Goal: Transaction & Acquisition: Purchase product/service

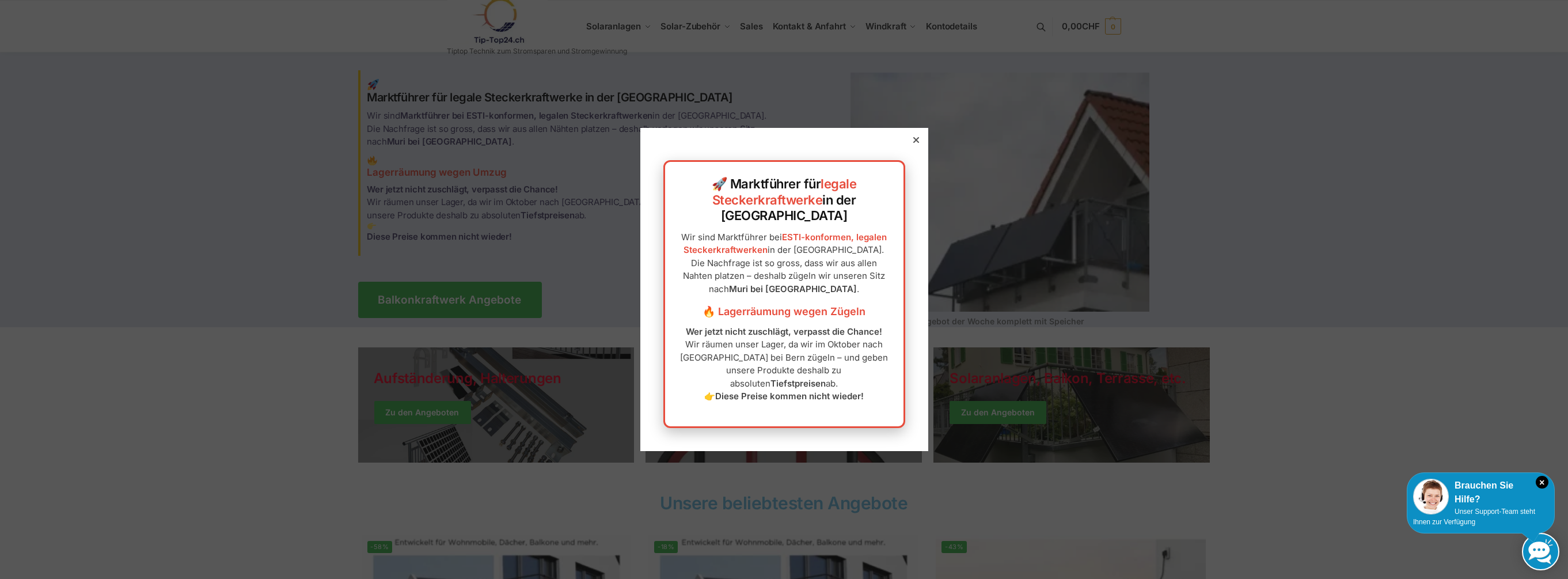
click at [913, 143] on icon at bounding box center [916, 140] width 6 height 6
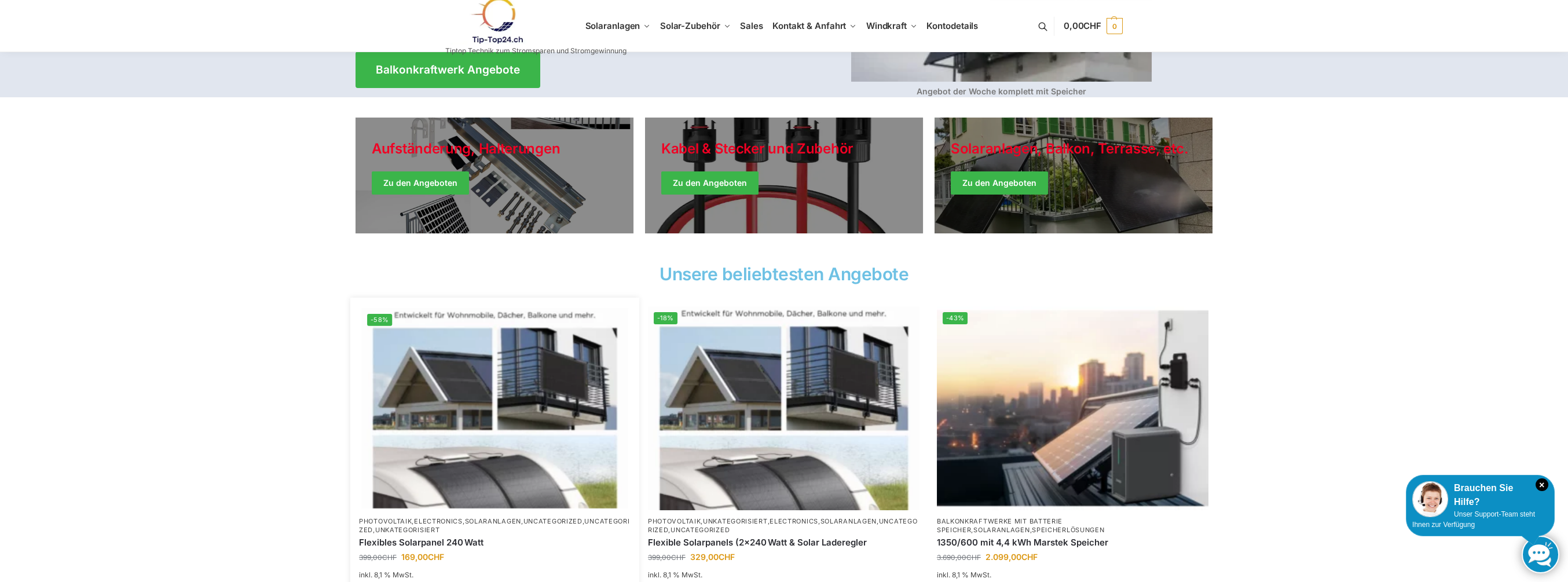
scroll to position [116, 0]
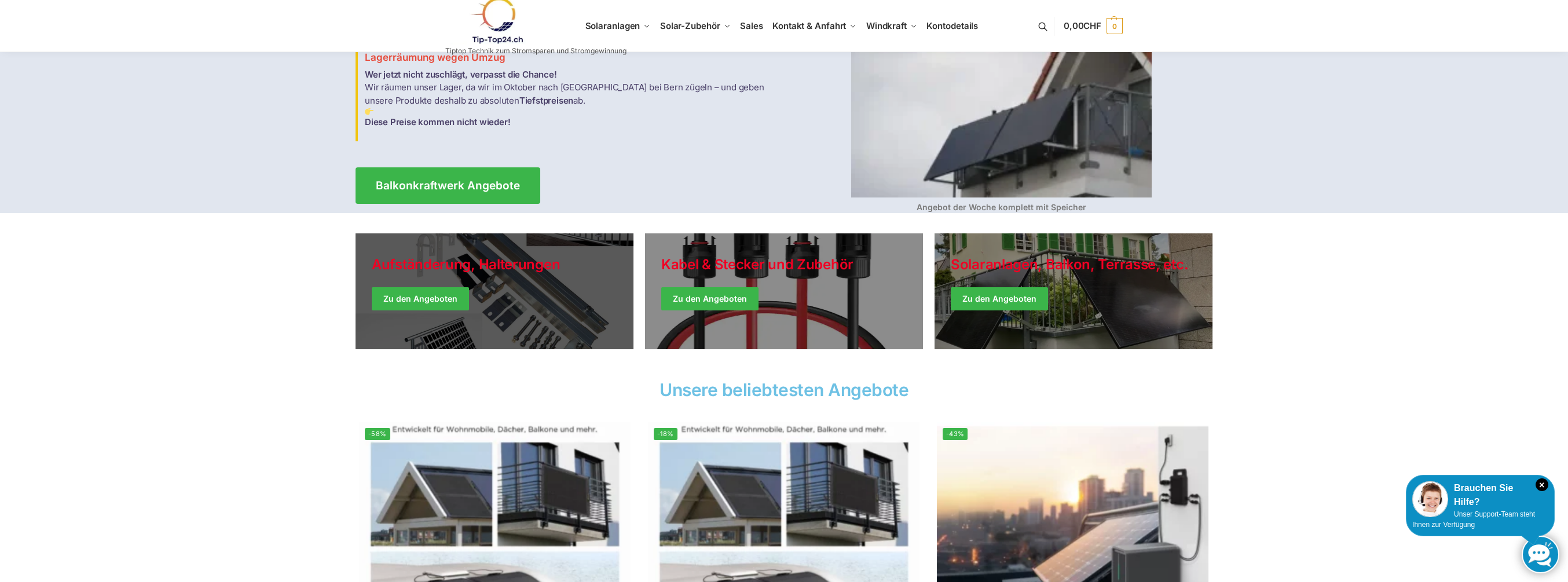
click at [441, 298] on link "Holiday Style" at bounding box center [495, 291] width 278 height 116
click at [414, 294] on link "Holiday Style" at bounding box center [495, 291] width 278 height 116
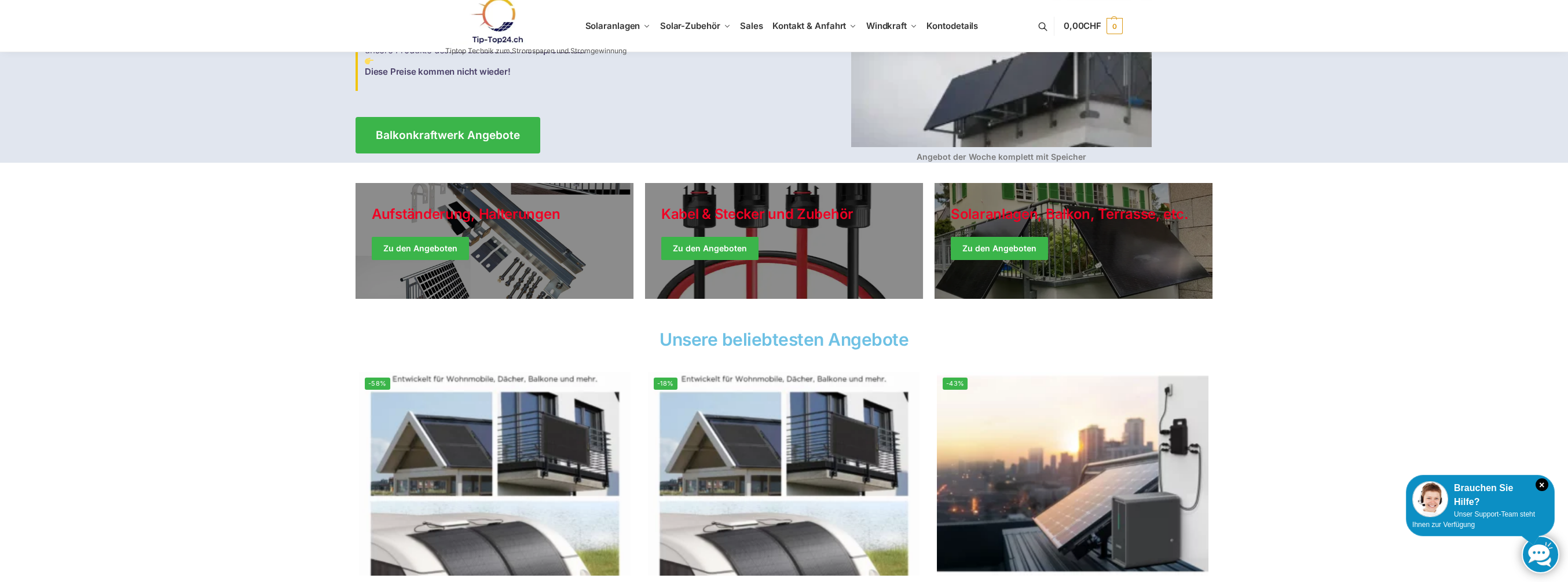
scroll to position [231, 0]
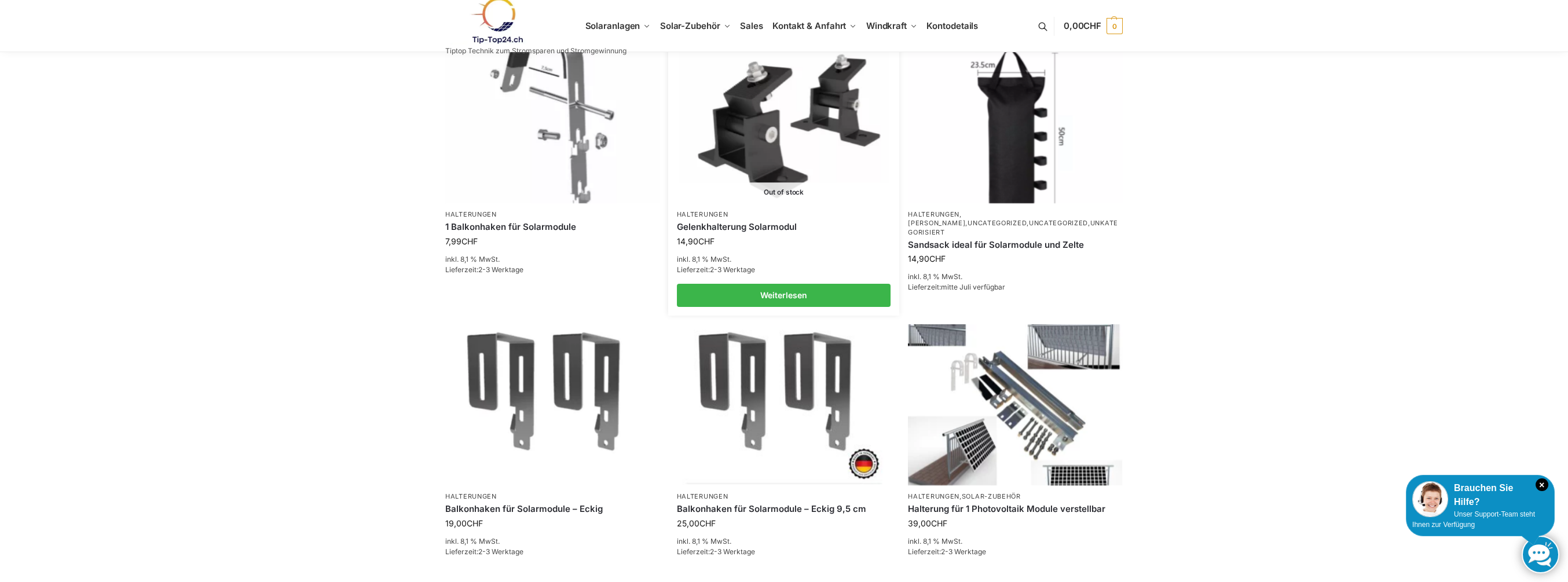
scroll to position [521, 0]
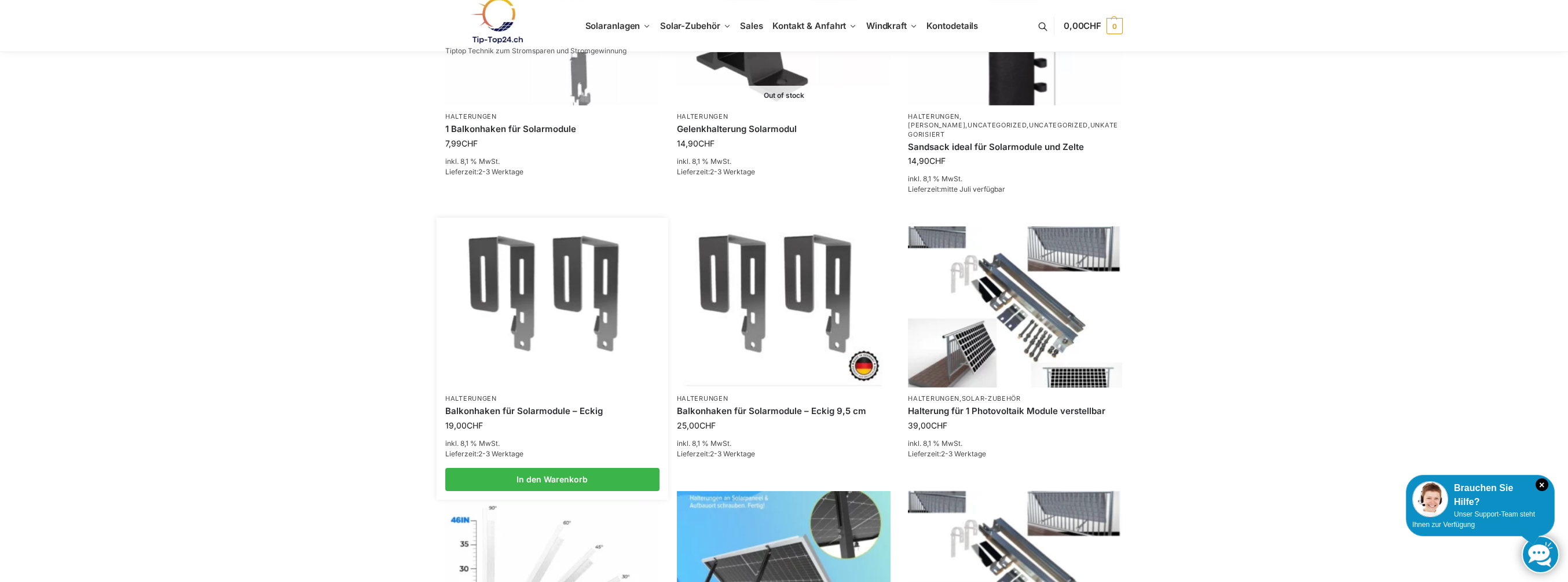
click at [541, 275] on img at bounding box center [552, 306] width 210 height 157
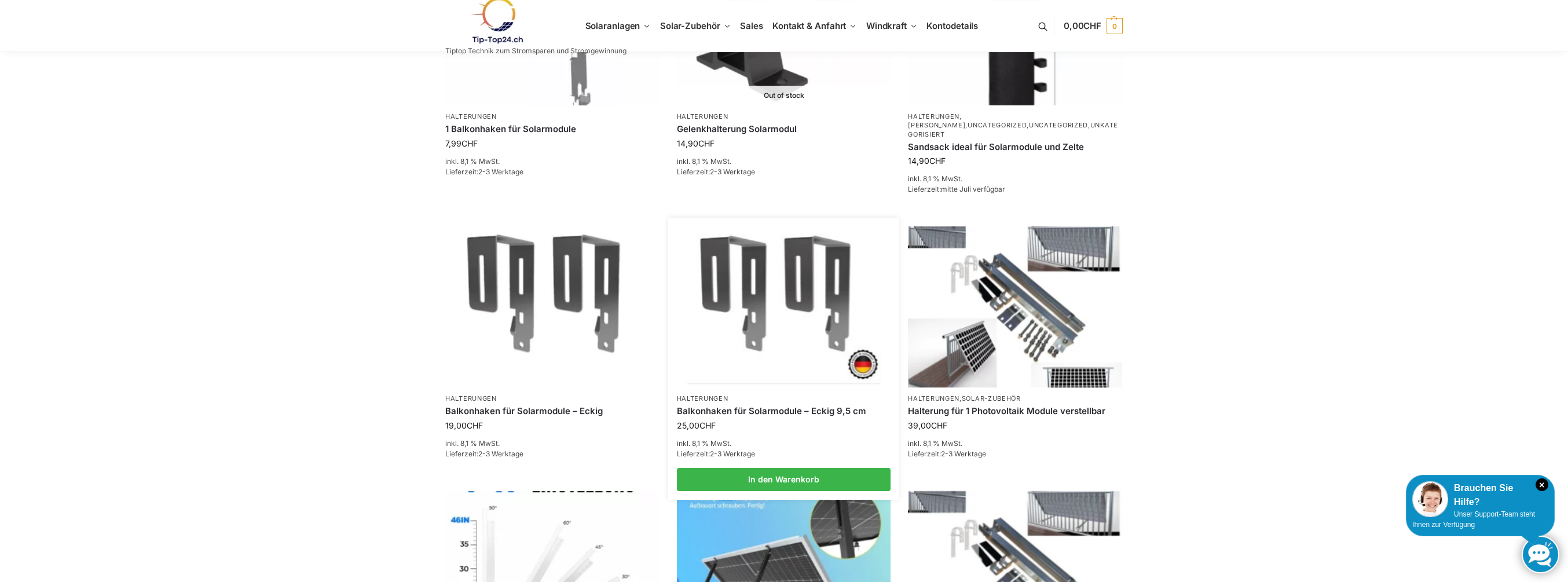
click at [765, 300] on img at bounding box center [784, 306] width 210 height 157
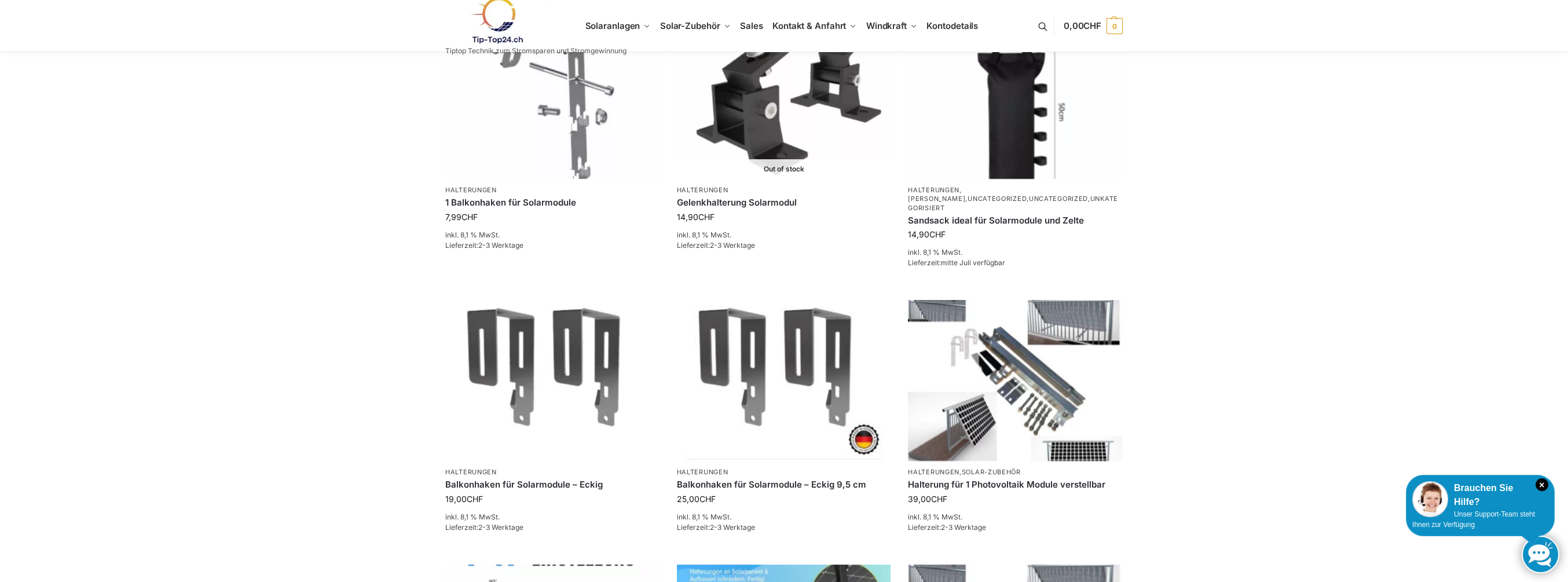
scroll to position [463, 0]
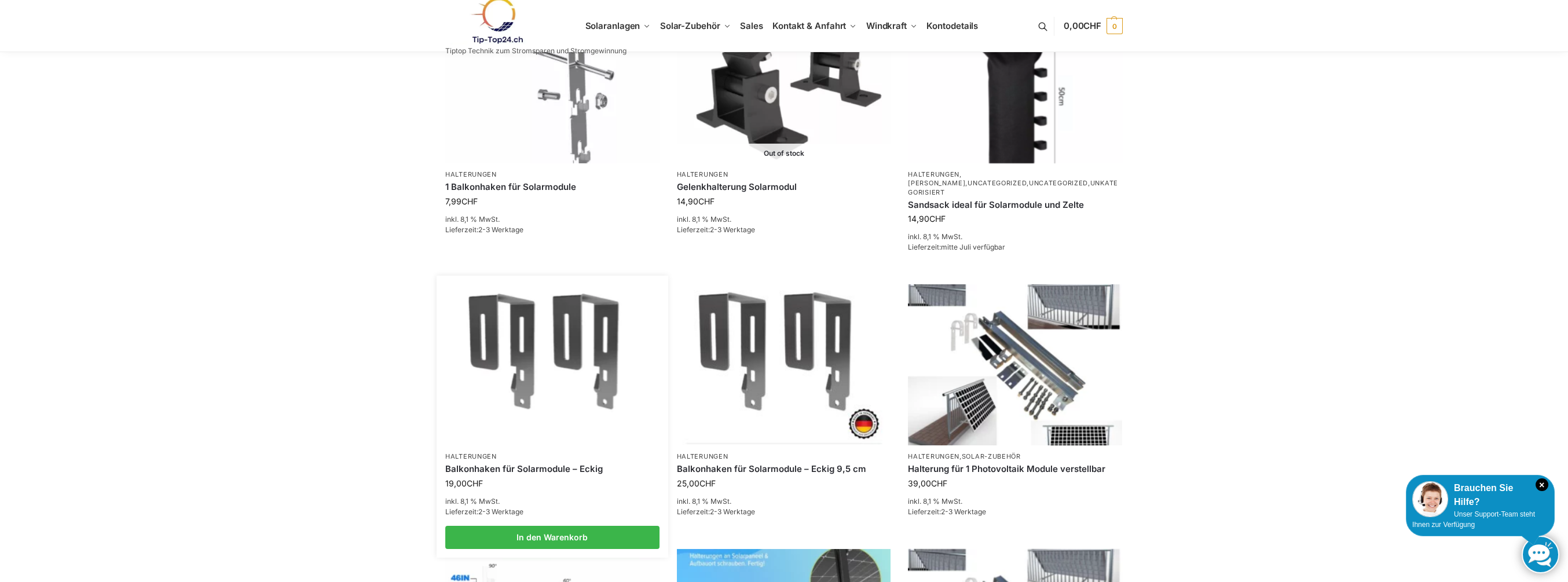
click at [508, 323] on img at bounding box center [552, 365] width 210 height 157
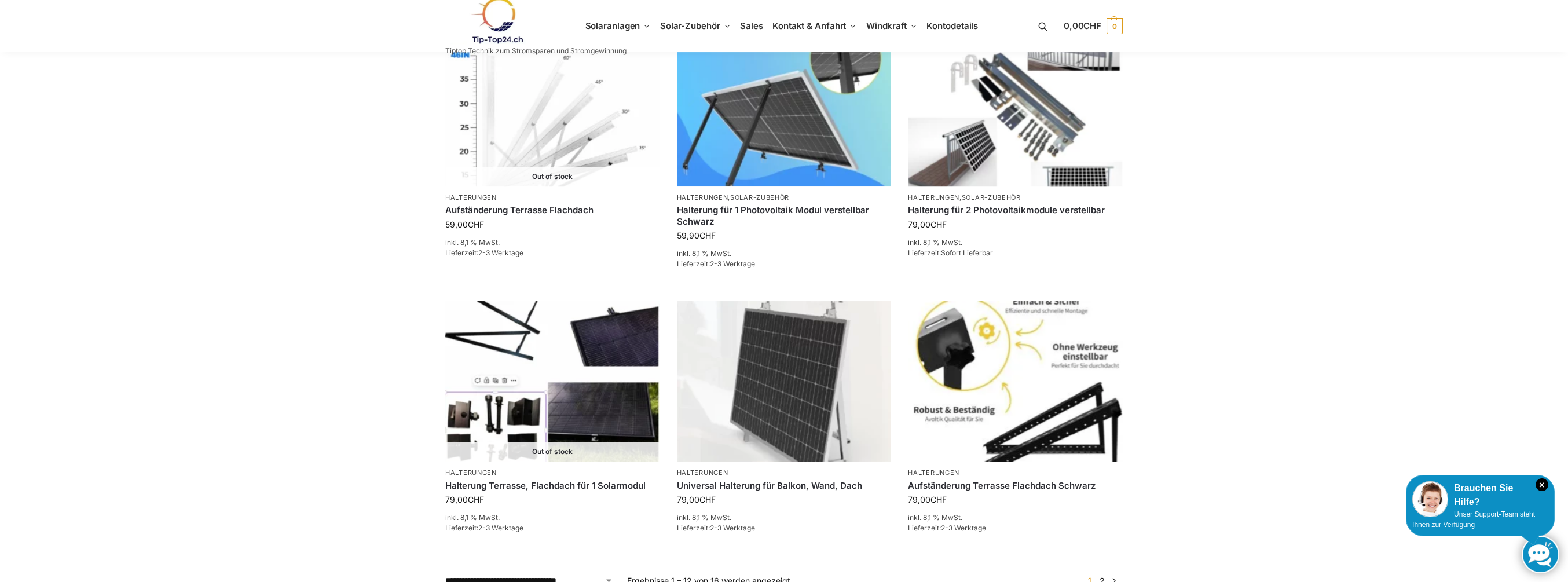
scroll to position [1041, 0]
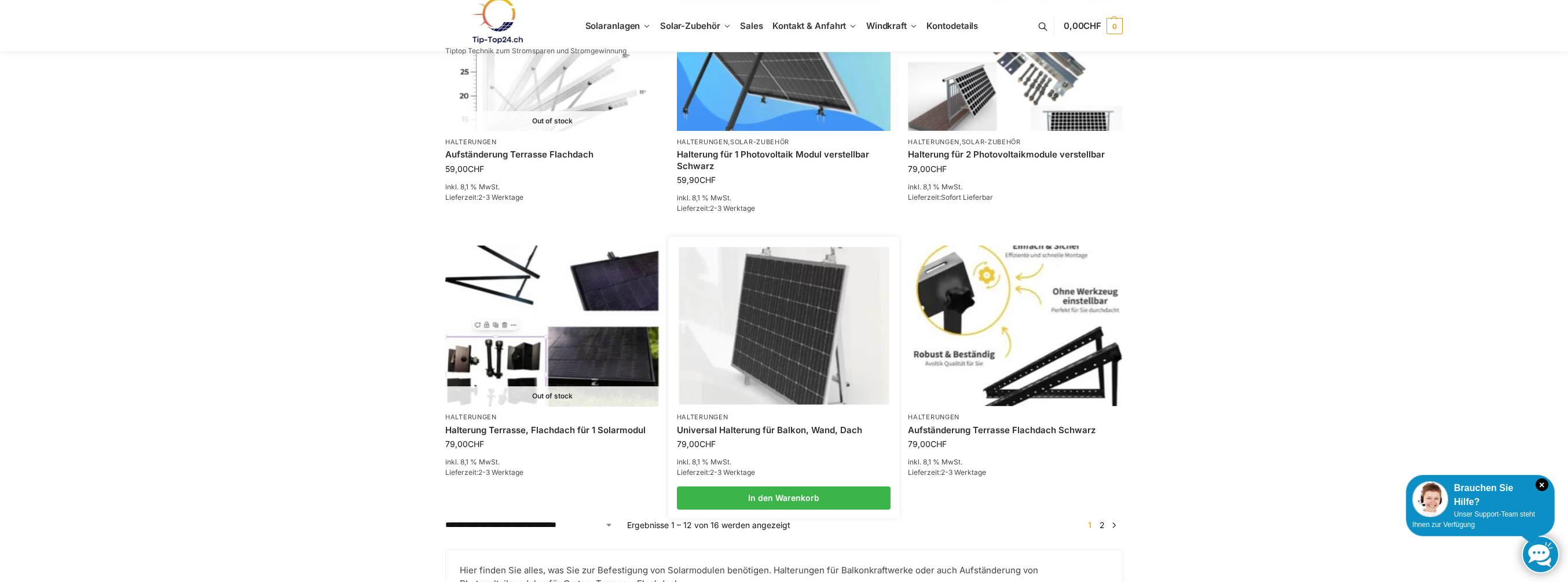
click at [711, 300] on img at bounding box center [784, 325] width 210 height 157
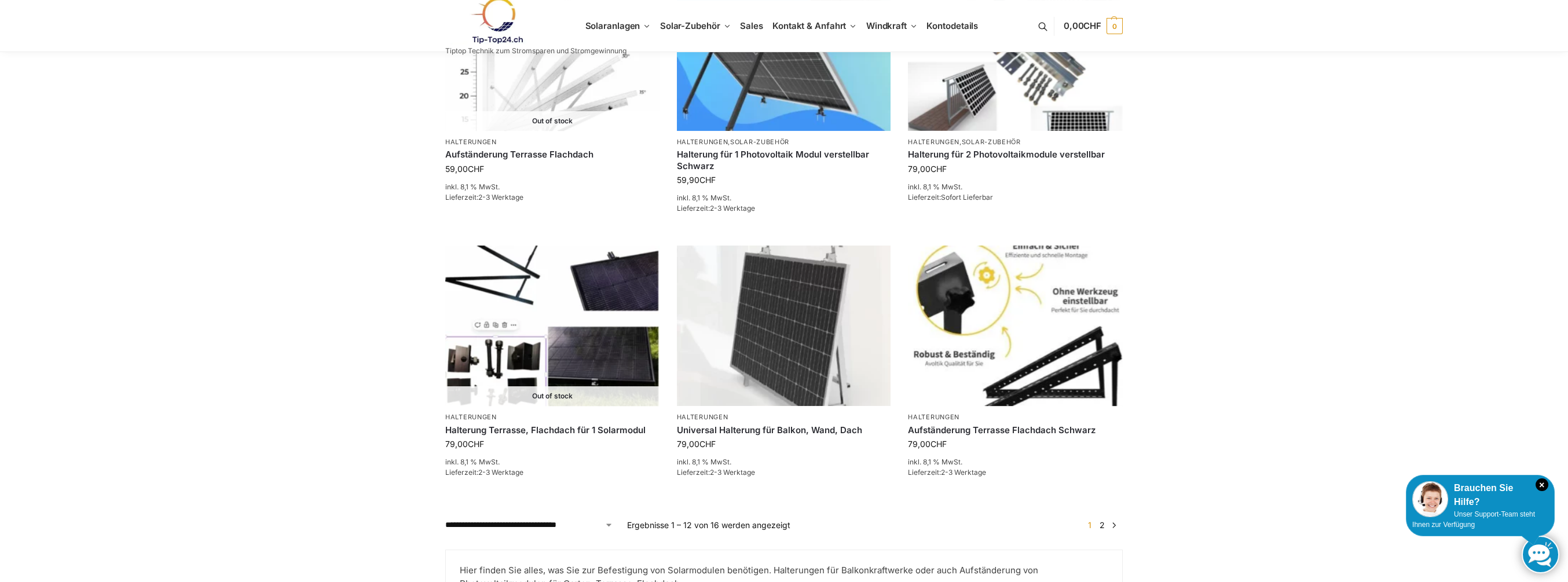
click at [1102, 520] on link "2" at bounding box center [1102, 525] width 11 height 10
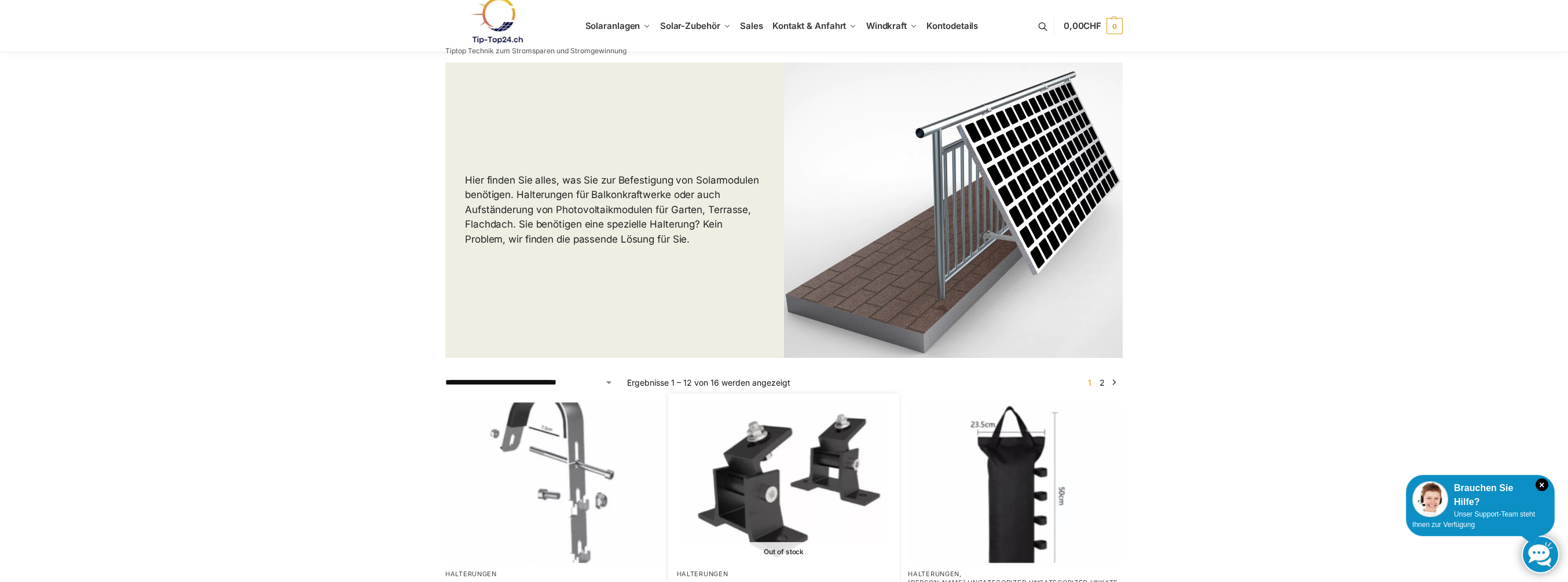
scroll to position [0, 0]
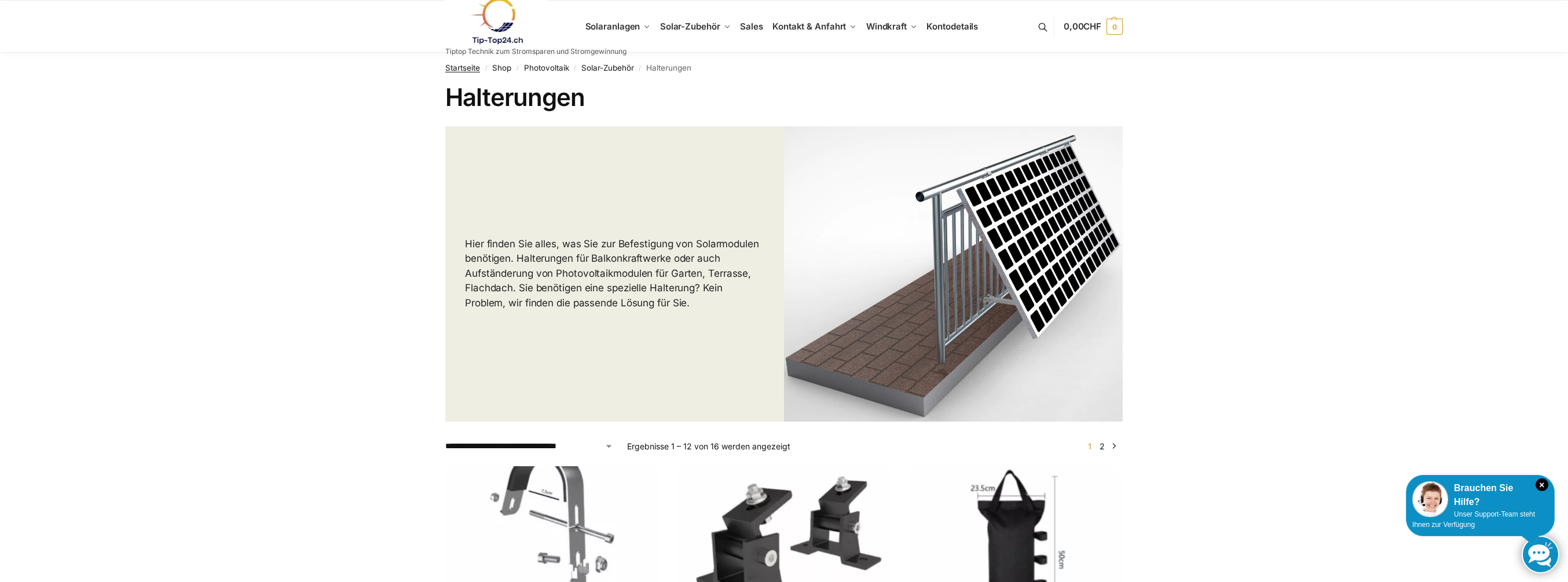
click at [465, 70] on link "Startseite" at bounding box center [463, 68] width 35 height 9
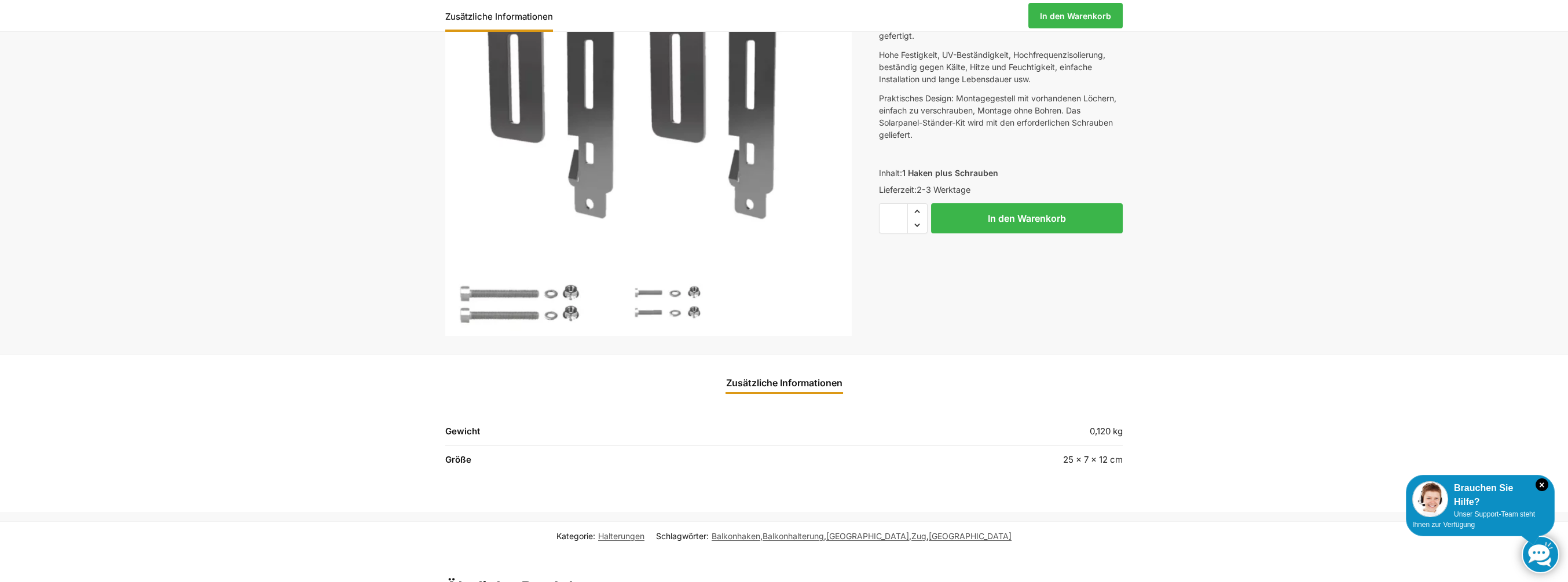
scroll to position [174, 0]
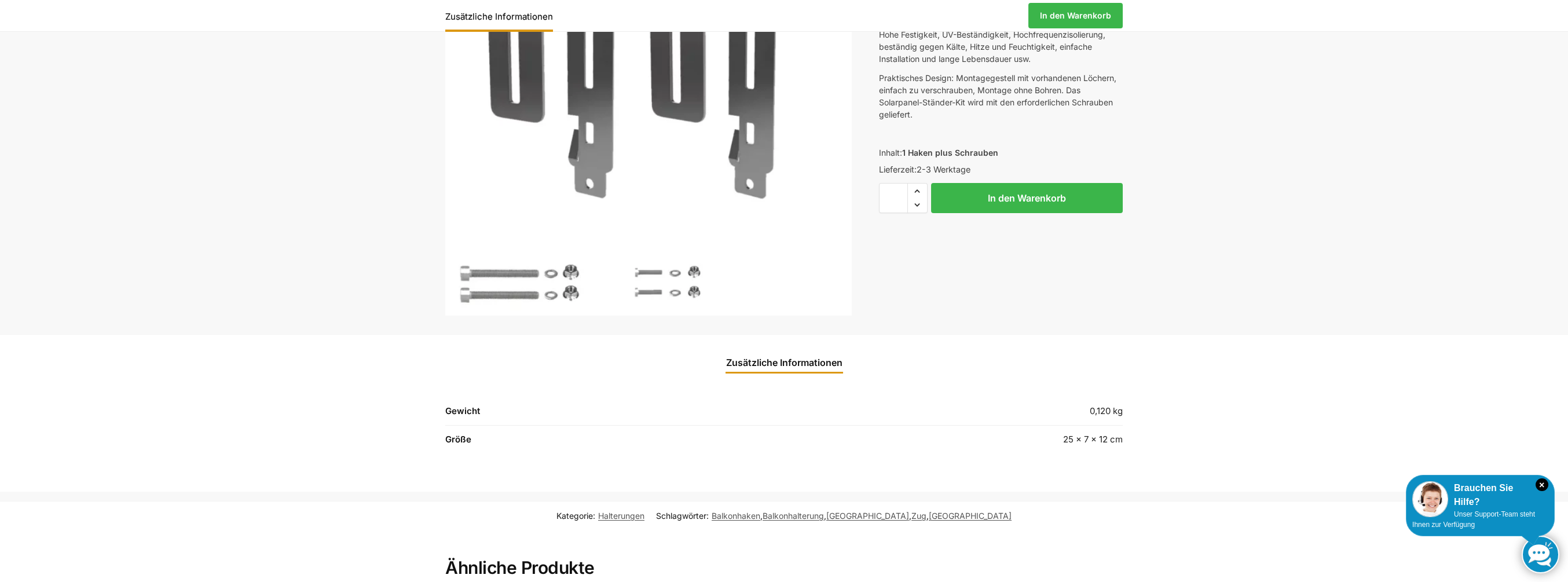
click at [767, 365] on link "Zusätzliche Informationen" at bounding box center [784, 363] width 130 height 28
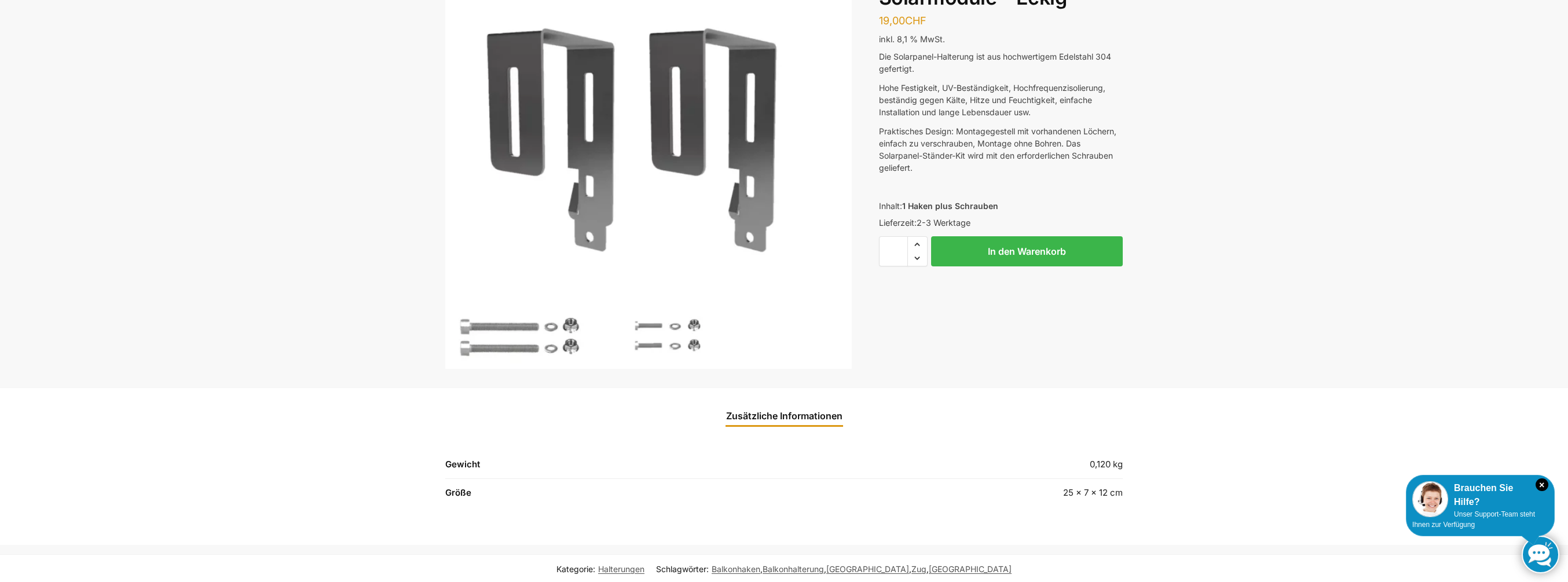
scroll to position [0, 0]
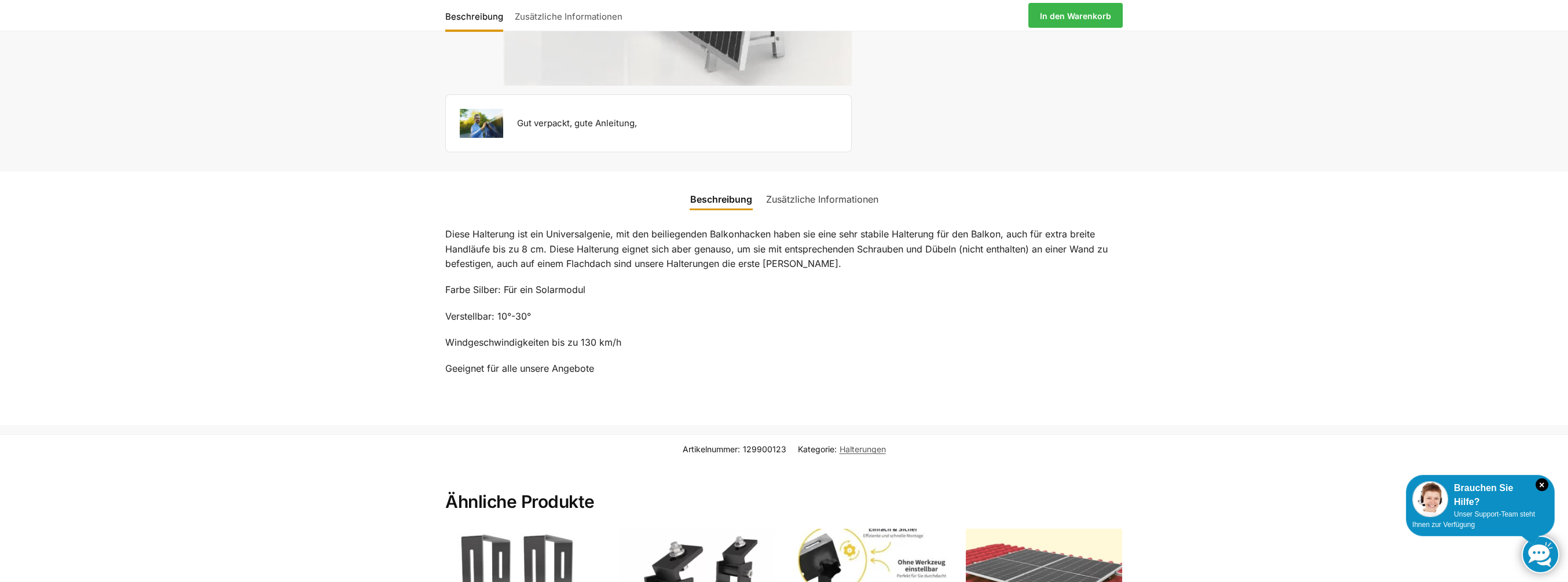
scroll to position [243, 0]
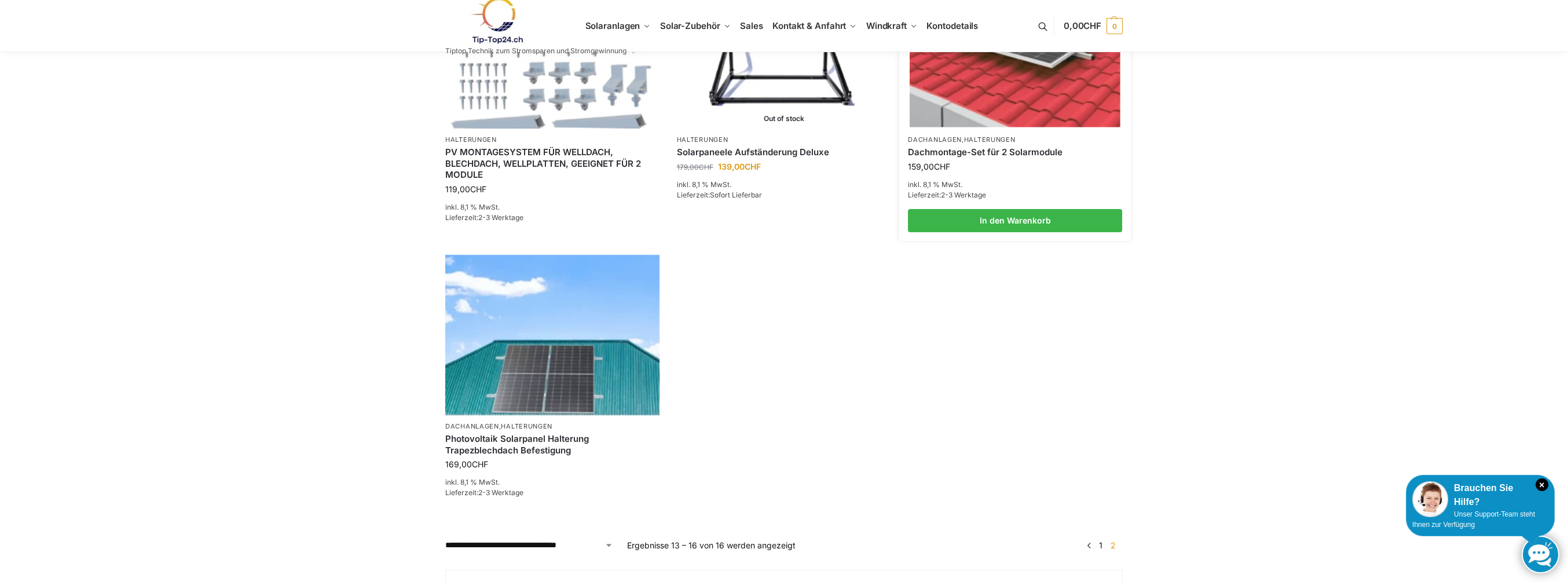
scroll to position [579, 0]
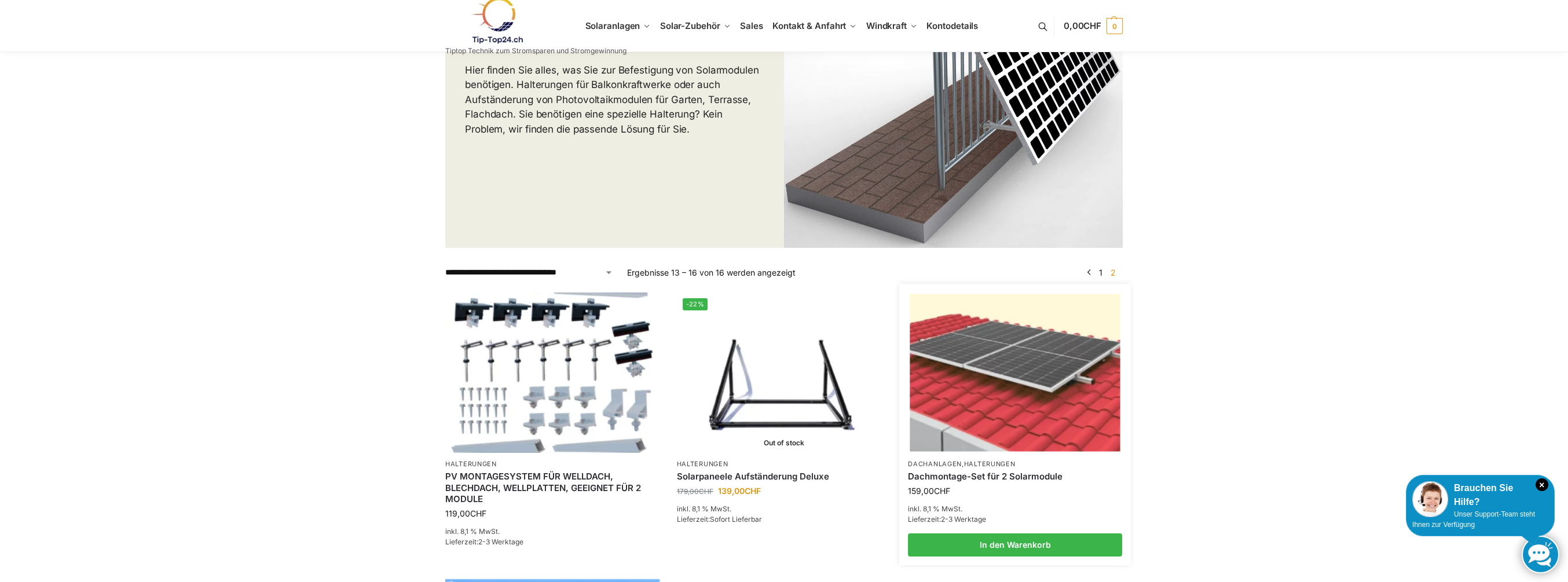
drag, startPoint x: 1091, startPoint y: 506, endPoint x: 1078, endPoint y: 495, distance: 17.0
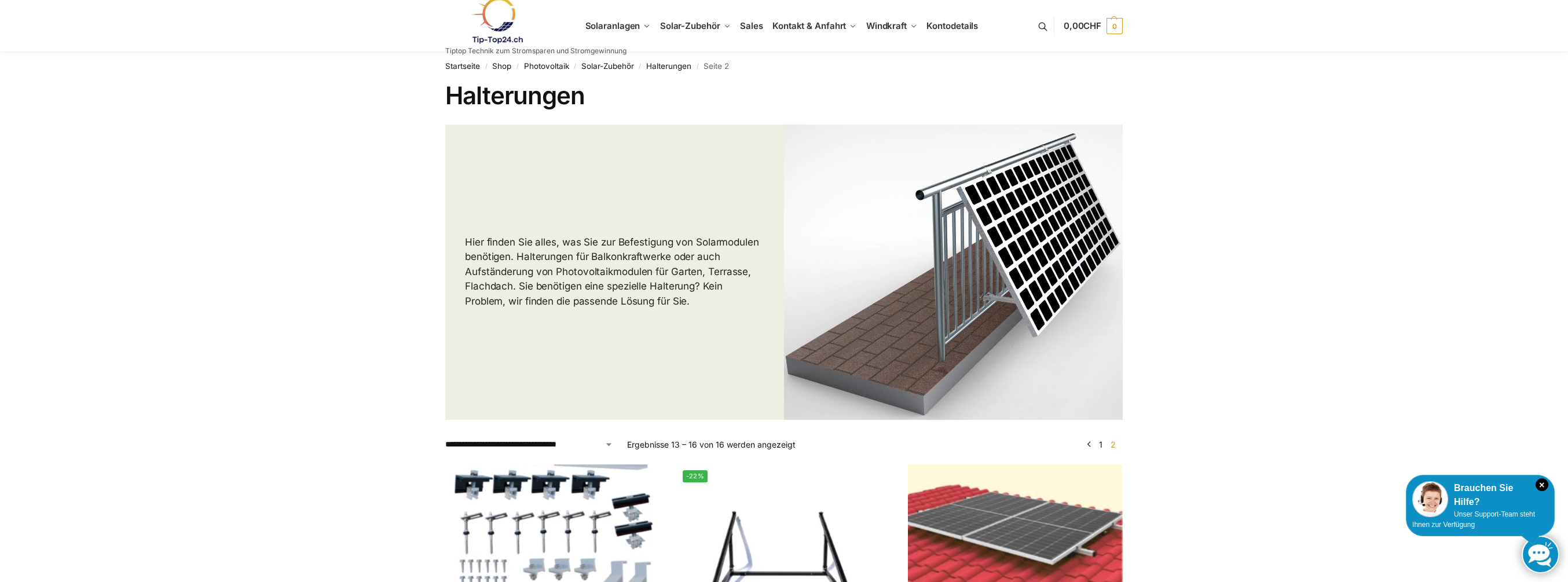
scroll to position [0, 0]
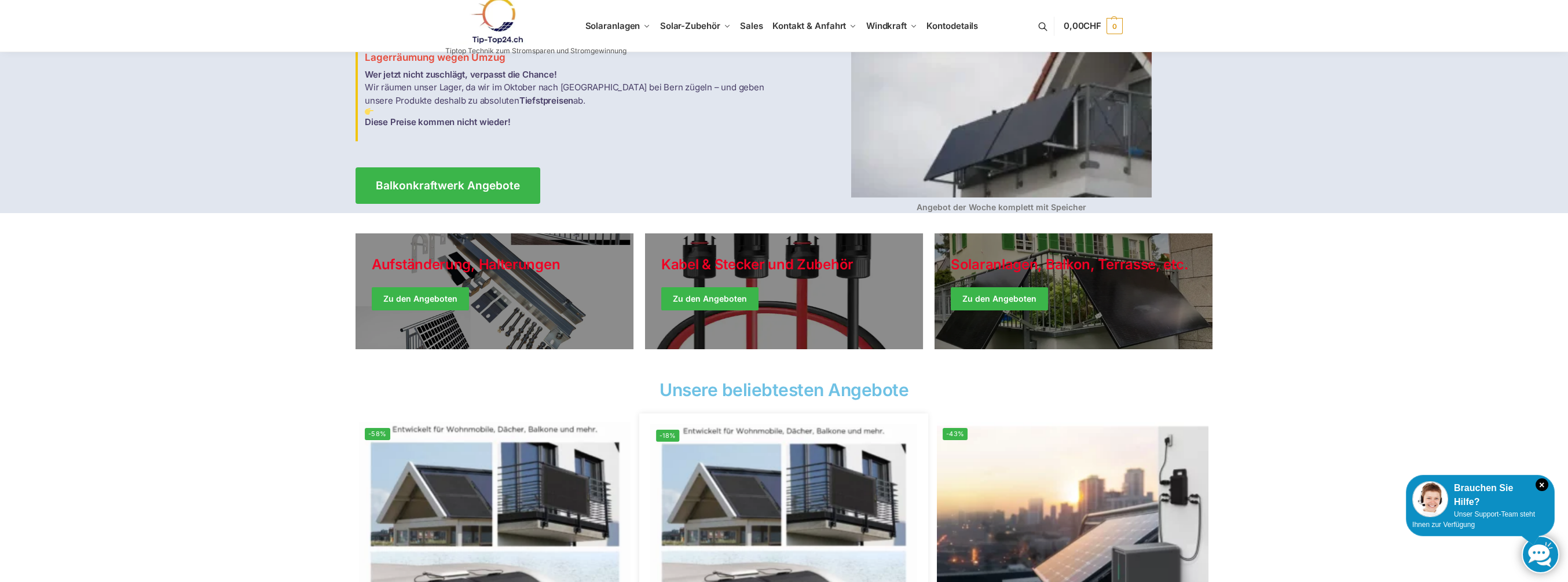
scroll to position [116, 0]
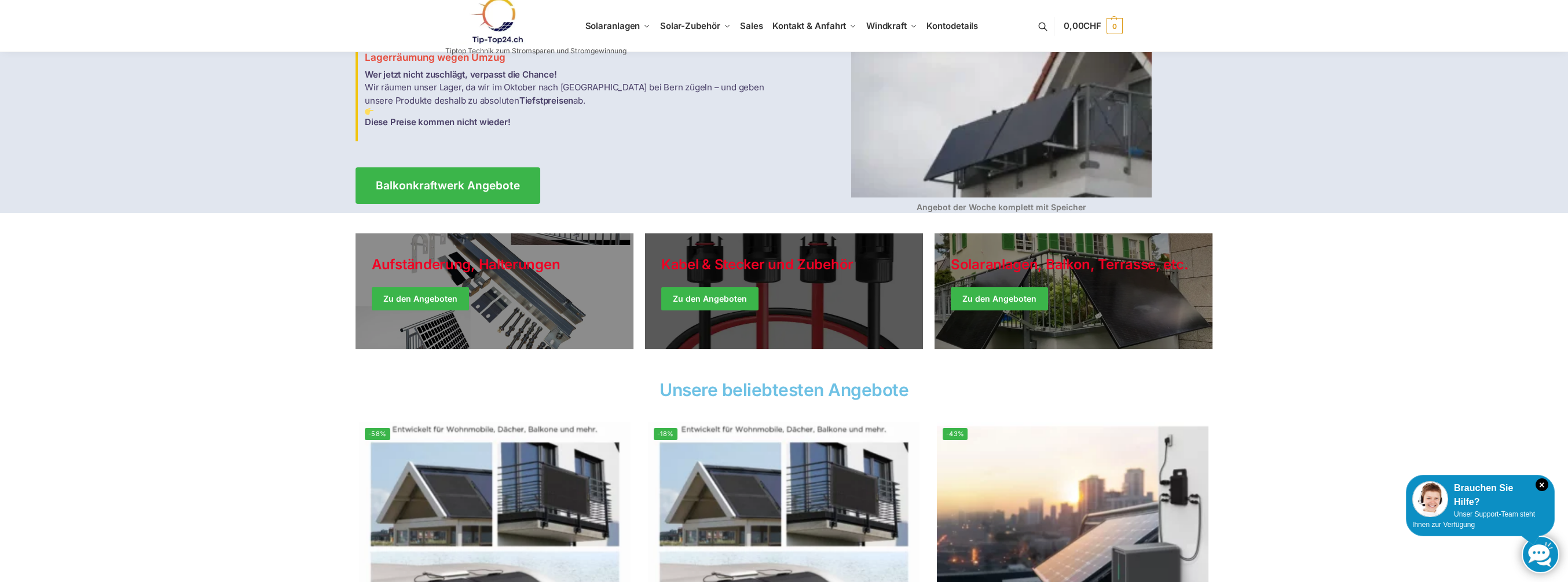
click at [753, 262] on link "Holiday Style" at bounding box center [784, 291] width 278 height 116
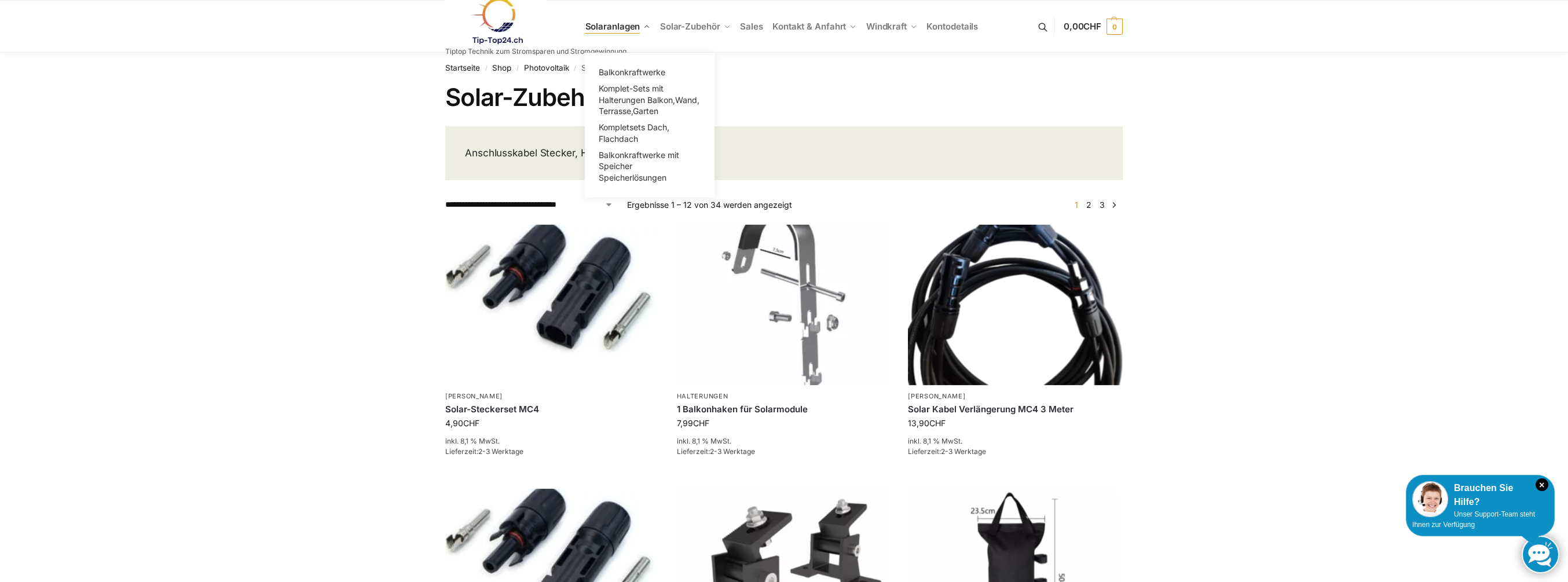
click at [640, 24] on link "Solaranlagen" at bounding box center [619, 27] width 70 height 52
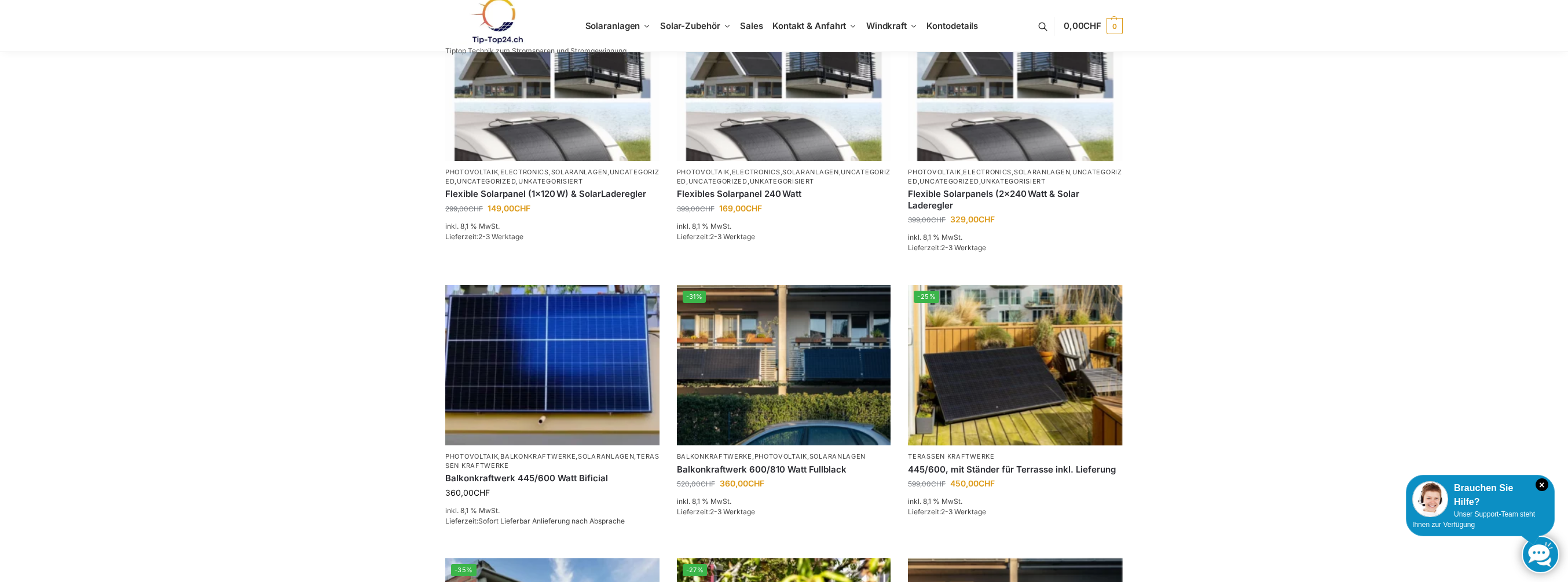
scroll to position [579, 0]
